Goal: Task Accomplishment & Management: Use online tool/utility

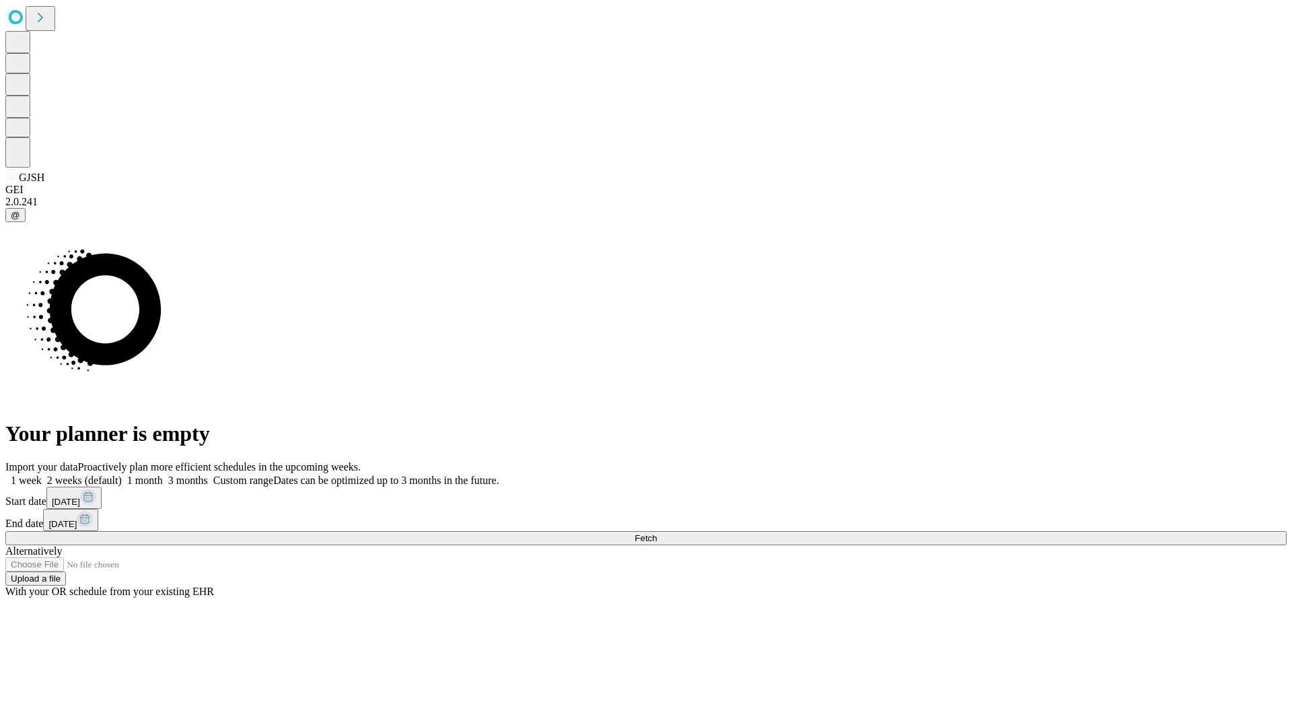
click at [657, 533] on span "Fetch" at bounding box center [646, 538] width 22 height 10
